Goal: Task Accomplishment & Management: Use online tool/utility

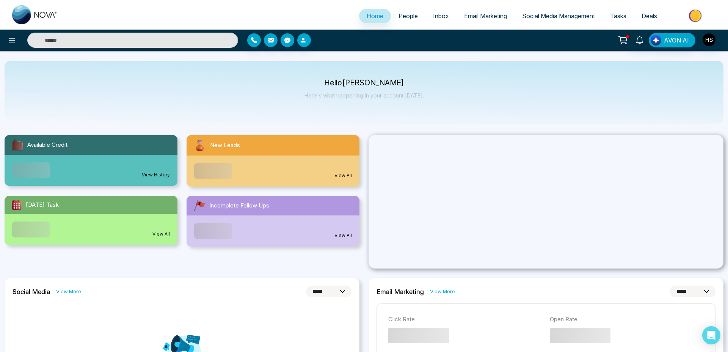
select select "*"
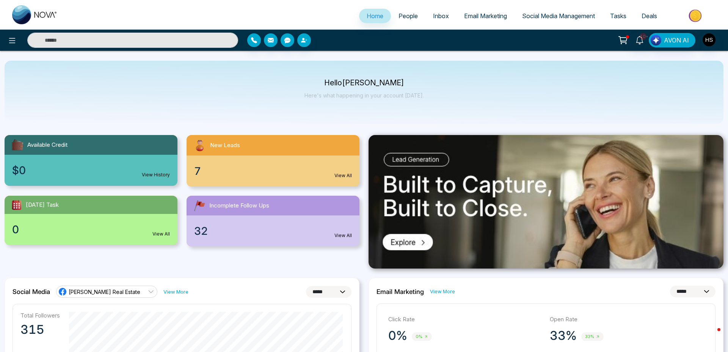
click at [579, 13] on span "Social Media Management" at bounding box center [558, 16] width 73 height 8
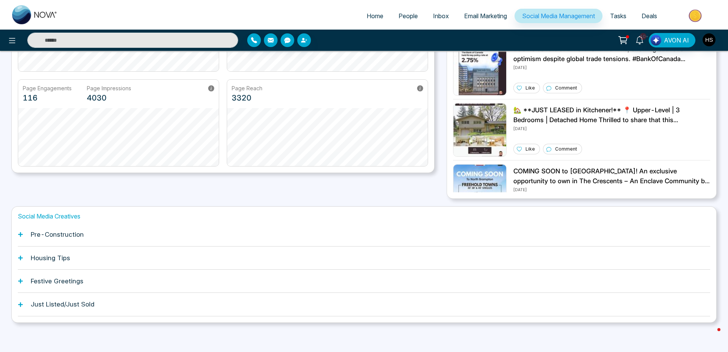
scroll to position [138, 0]
click at [88, 241] on div "Pre-Construction" at bounding box center [364, 233] width 693 height 23
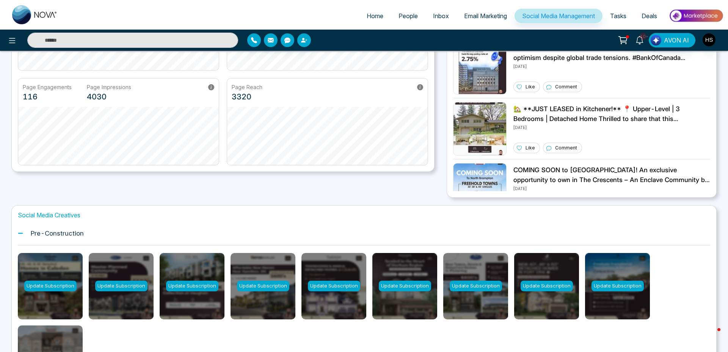
click at [62, 236] on h1 "Pre-Construction" at bounding box center [57, 234] width 53 height 8
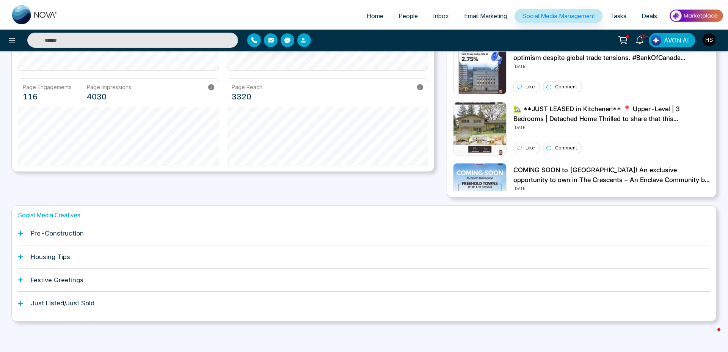
click at [95, 261] on div "Housing Tips" at bounding box center [364, 256] width 693 height 23
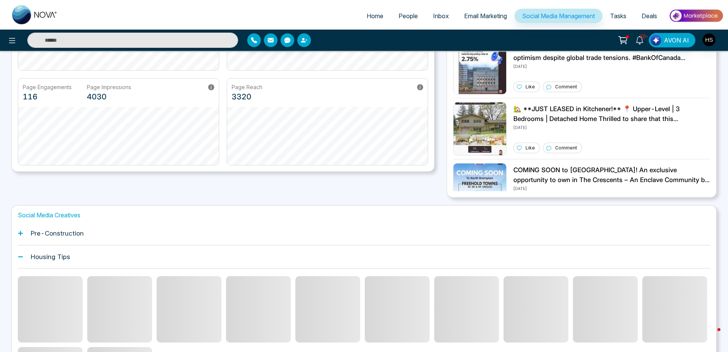
click at [95, 261] on div "Housing Tips" at bounding box center [364, 256] width 693 height 23
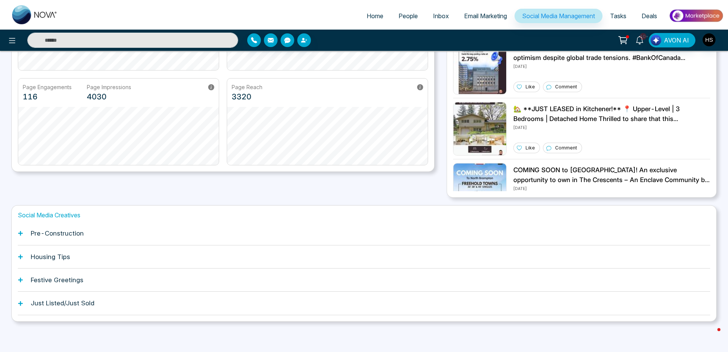
click at [85, 303] on h1 "Just Listed/Just Sold" at bounding box center [63, 303] width 64 height 8
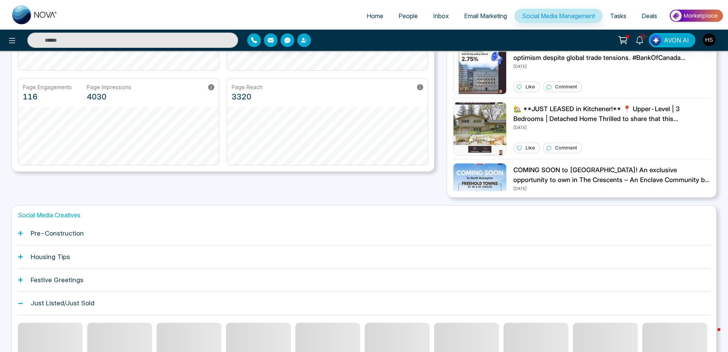
click at [85, 303] on h1 "Just Listed/Just Sold" at bounding box center [63, 303] width 64 height 8
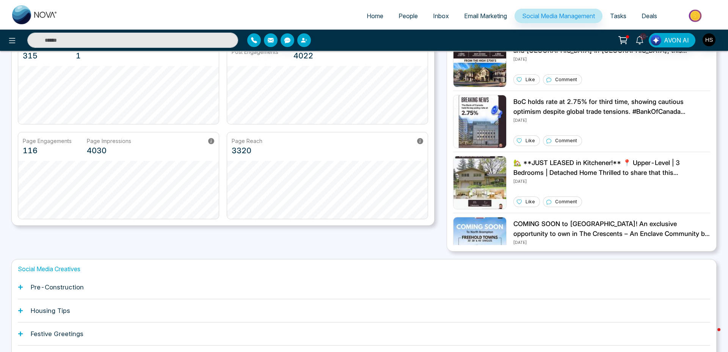
scroll to position [0, 0]
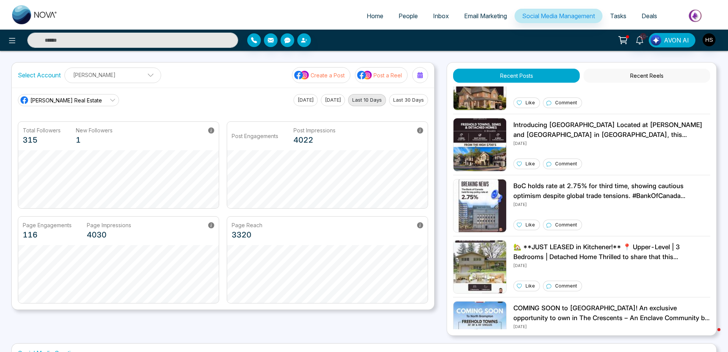
click at [393, 80] on button "Post a Reel" at bounding box center [381, 75] width 53 height 16
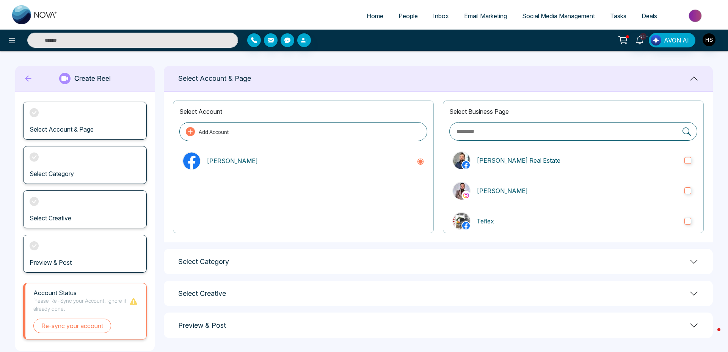
click at [640, 266] on div "Select Category" at bounding box center [438, 261] width 549 height 25
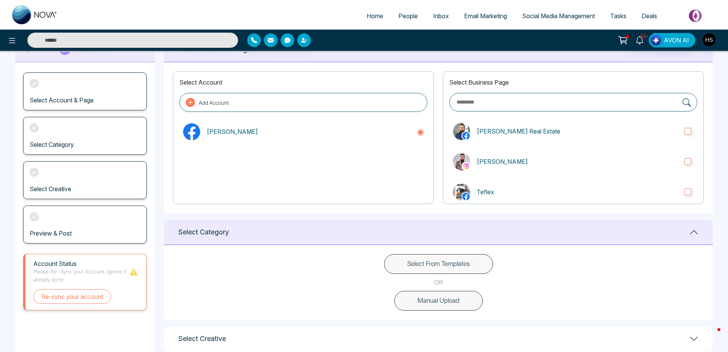
click at [645, 236] on div "Select Category" at bounding box center [438, 232] width 549 height 25
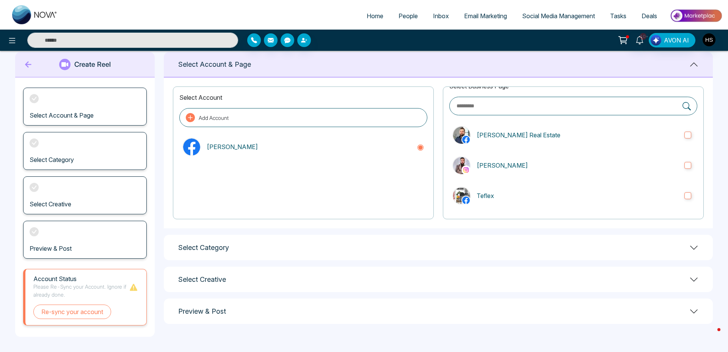
scroll to position [13, 0]
click at [538, 270] on div "Select Creative" at bounding box center [438, 279] width 549 height 25
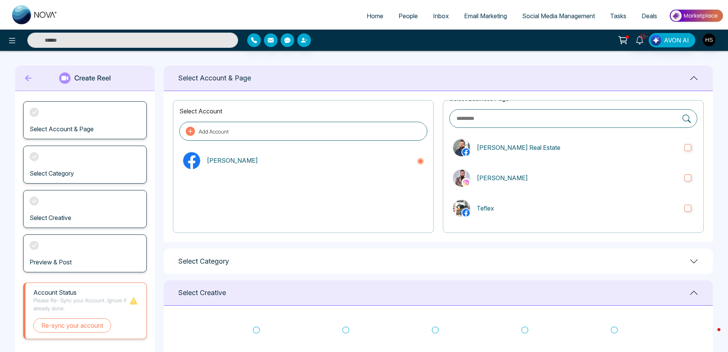
scroll to position [153, 0]
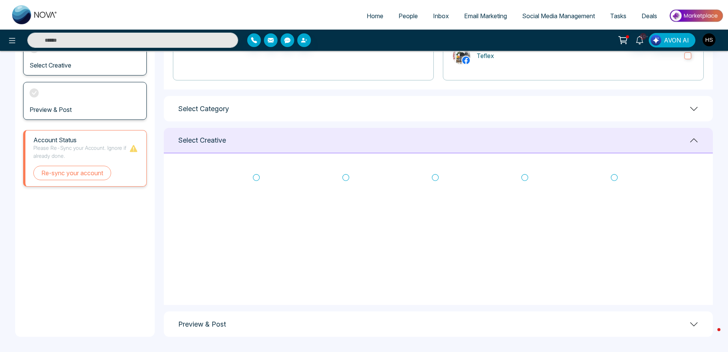
click at [469, 106] on div "Select Category" at bounding box center [438, 108] width 549 height 25
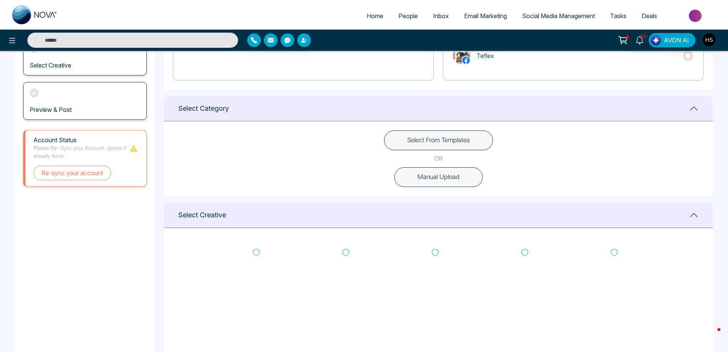
click at [435, 181] on button "Manual Upload" at bounding box center [439, 177] width 88 height 20
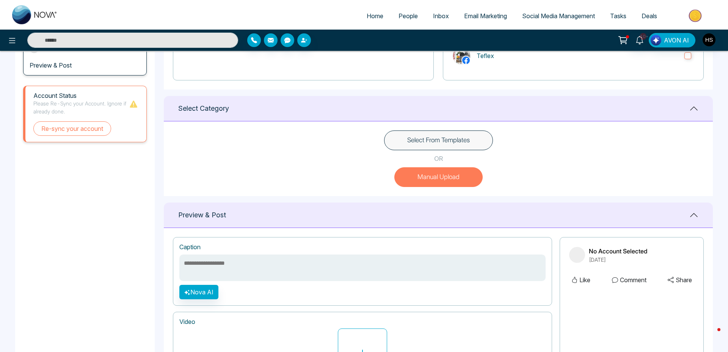
click at [459, 143] on button "Select From Templates" at bounding box center [438, 141] width 109 height 20
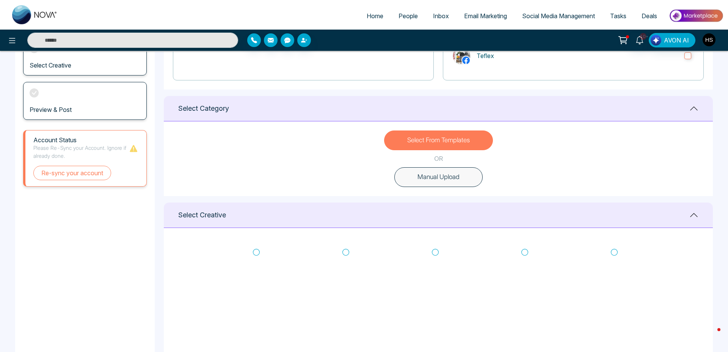
click at [708, 42] on img "button" at bounding box center [709, 39] width 13 height 13
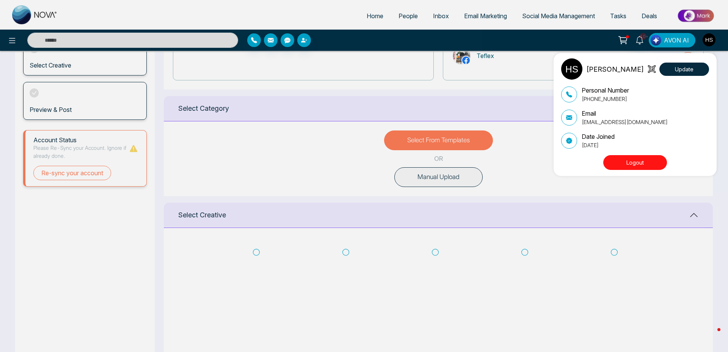
drag, startPoint x: 649, startPoint y: 167, endPoint x: 664, endPoint y: 178, distance: 18.5
click at [649, 167] on button "Logout" at bounding box center [636, 162] width 64 height 15
